Goal: Check status

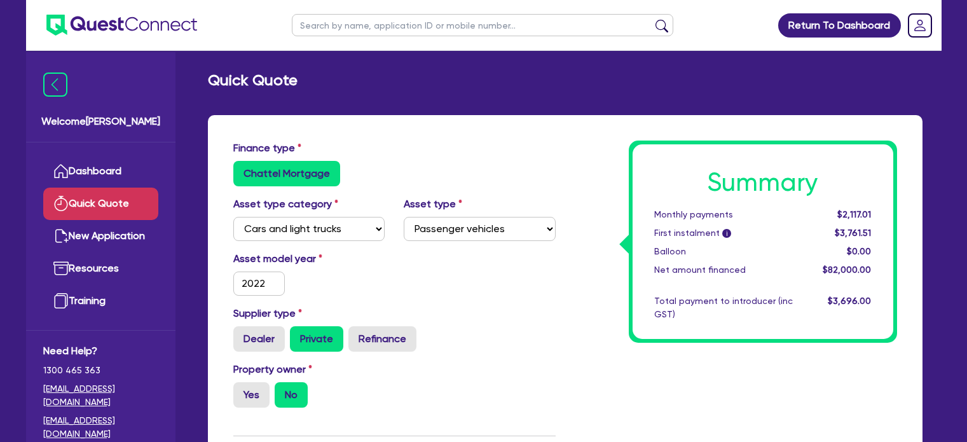
select select "CARS_AND_LIGHT_TRUCKS"
select select "PASSENGER_VEHICLES"
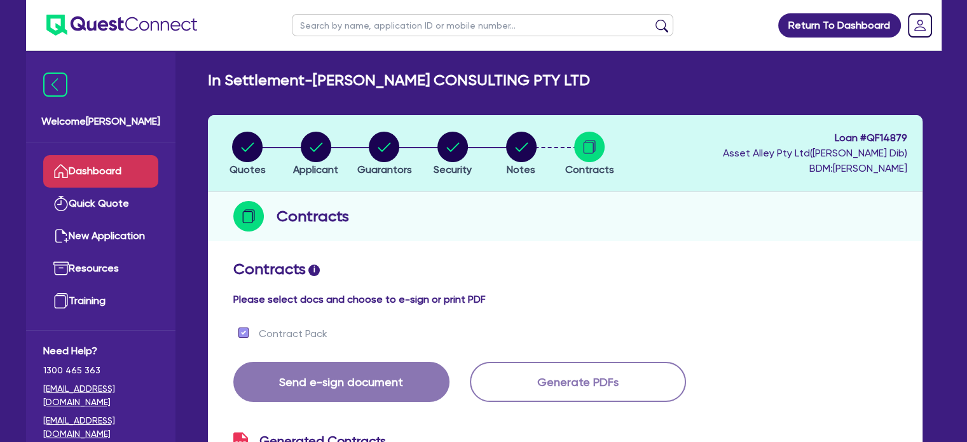
click at [102, 182] on link "Dashboard" at bounding box center [100, 171] width 115 height 32
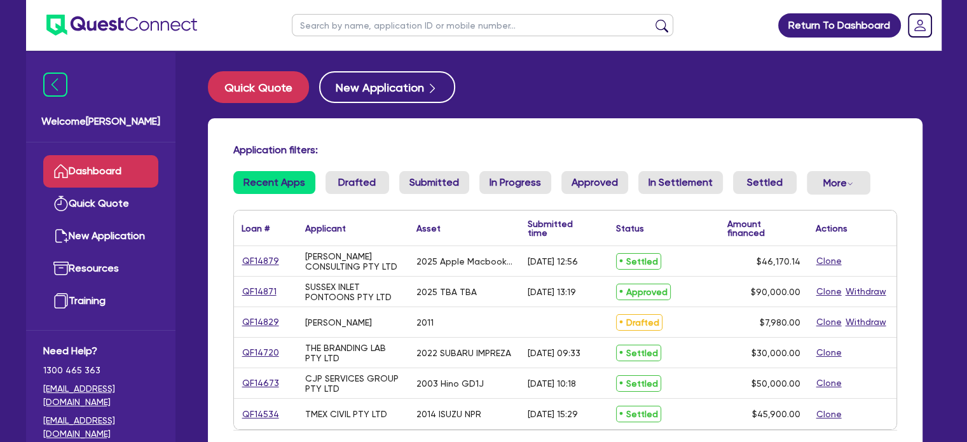
select select "TERTIARY_ASSETS"
select select "OTHER_TERTIARY"
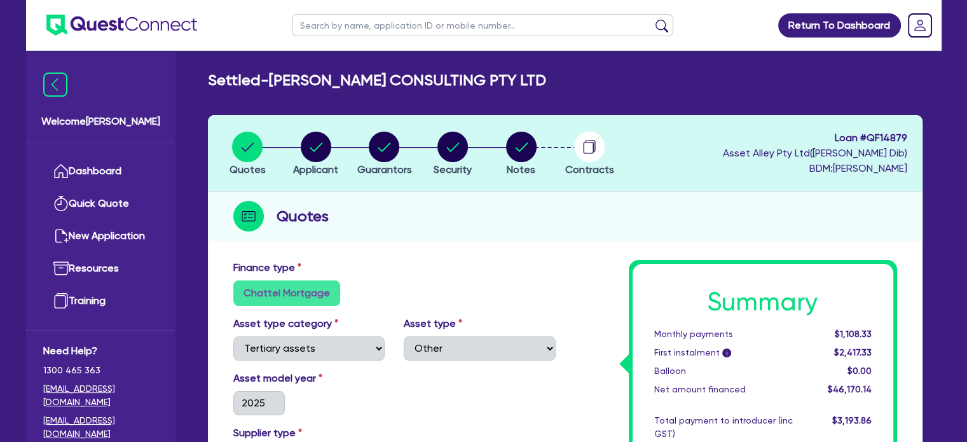
click at [892, 137] on span "Loan # QF14879" at bounding box center [815, 137] width 184 height 15
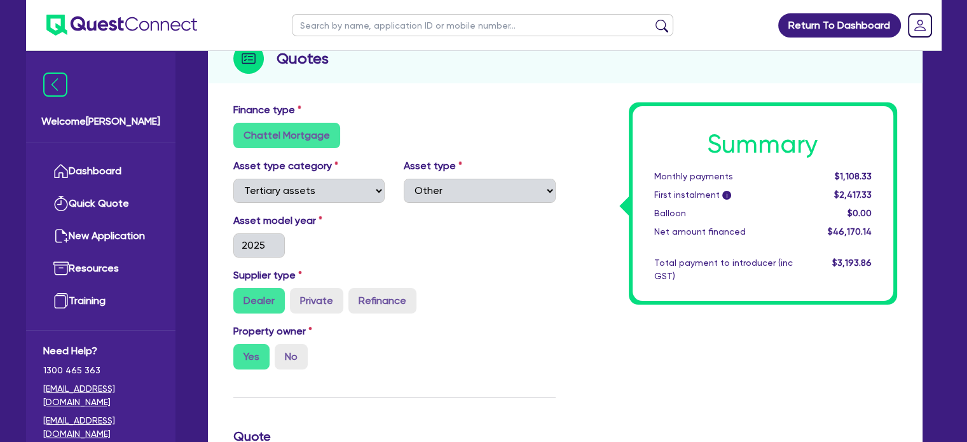
scroll to position [169, 0]
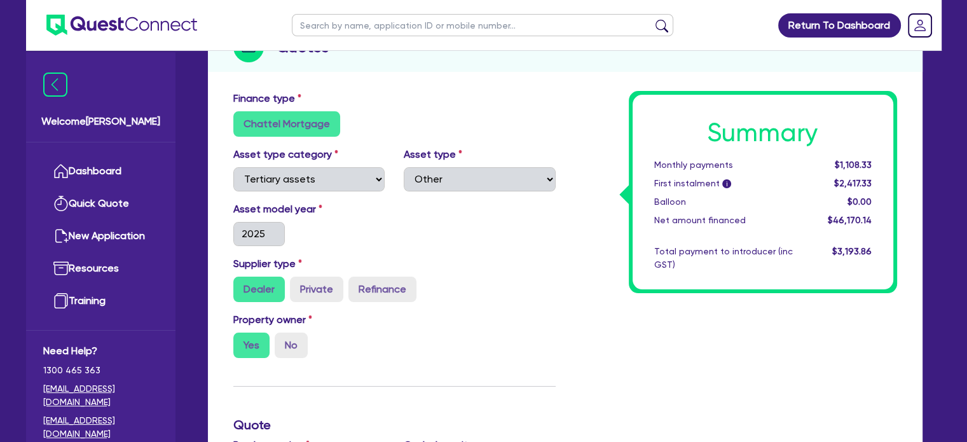
click at [547, 96] on div "Finance type Chattel Mortgage" at bounding box center [394, 114] width 341 height 46
